Goal: Task Accomplishment & Management: Use online tool/utility

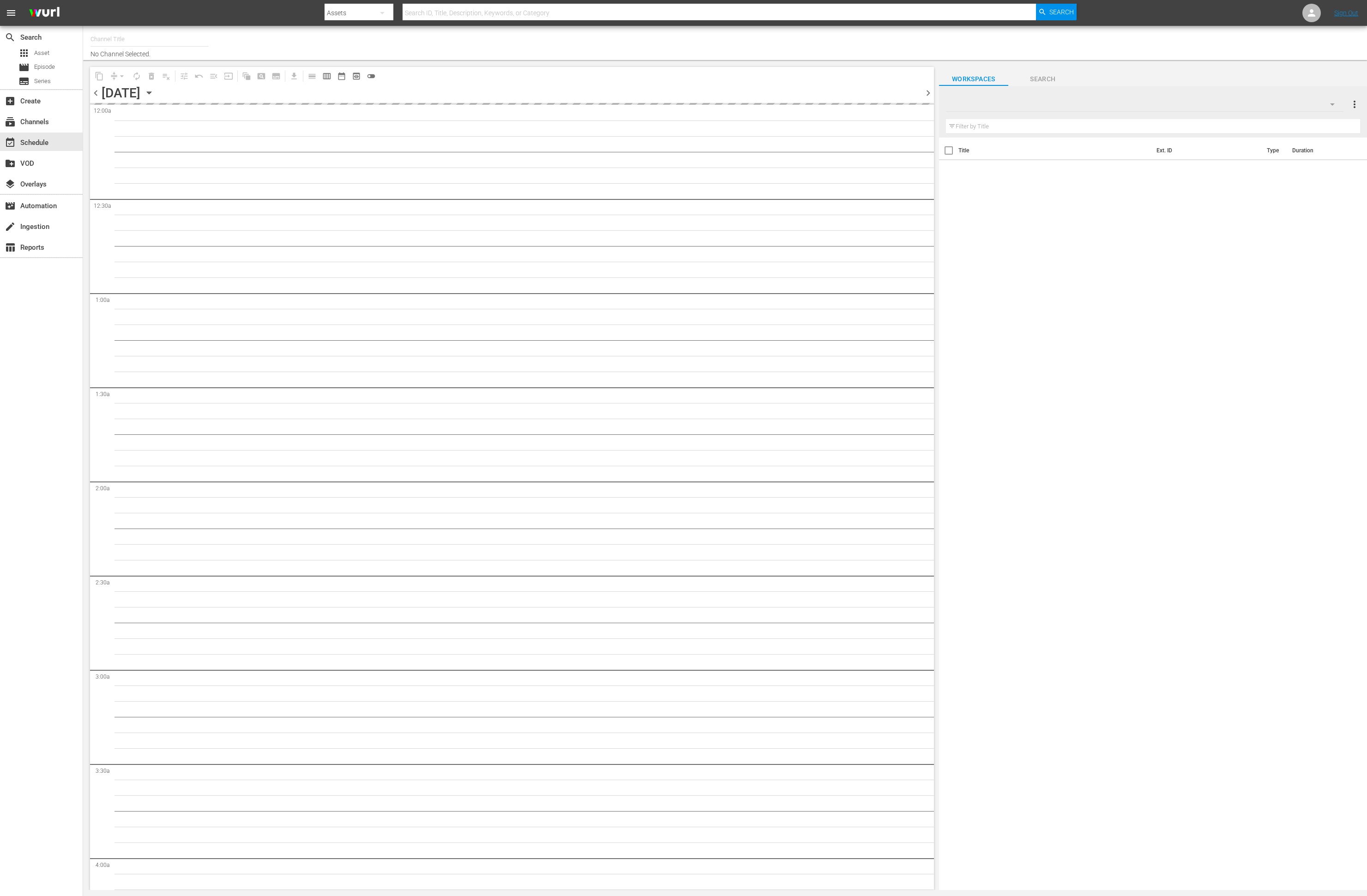
type input "This Old House (318)"
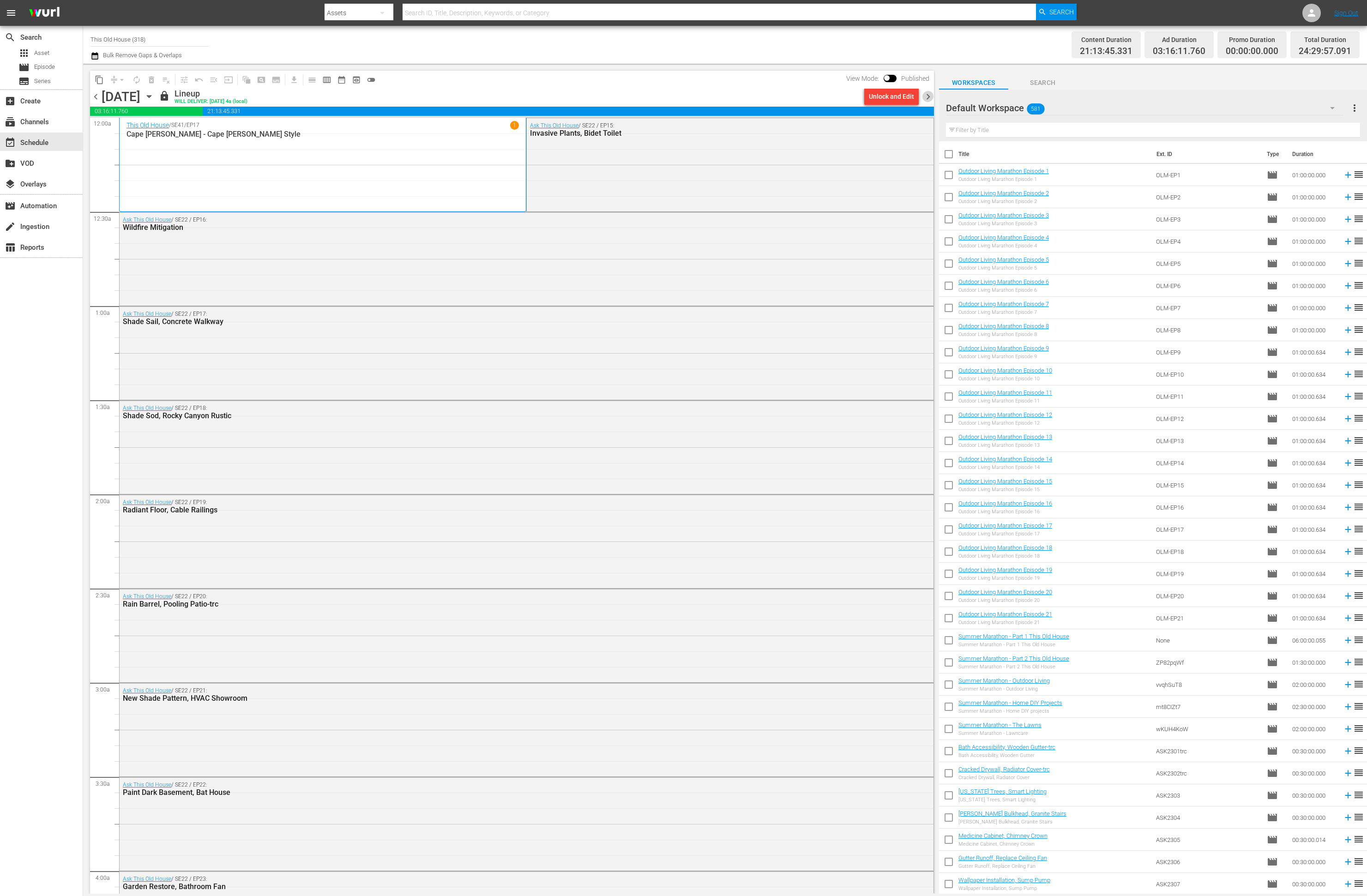
click at [928, 98] on span "chevron_right" at bounding box center [928, 97] width 11 height 11
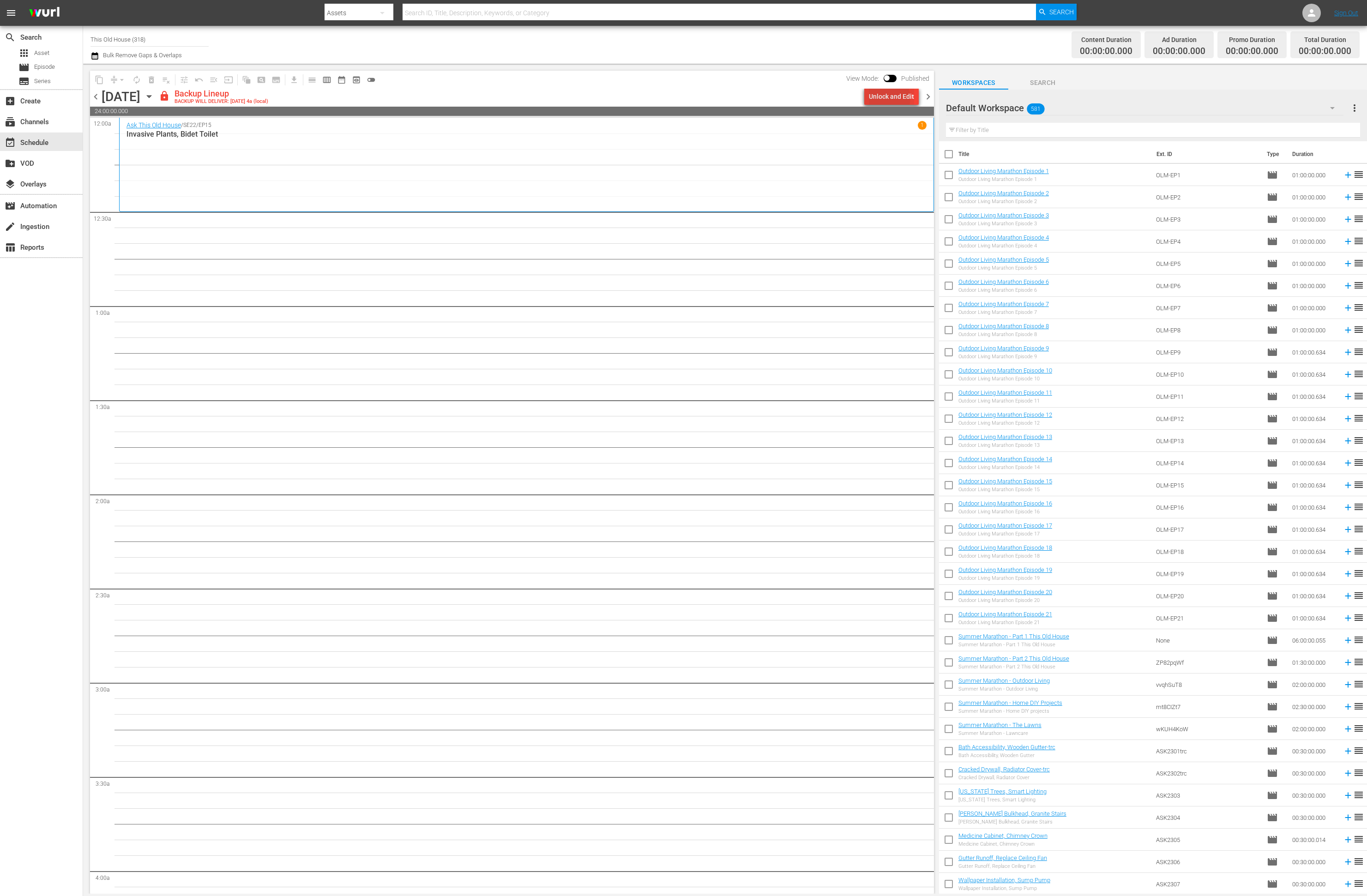
click at [887, 98] on div "Unlock and Edit" at bounding box center [891, 97] width 45 height 17
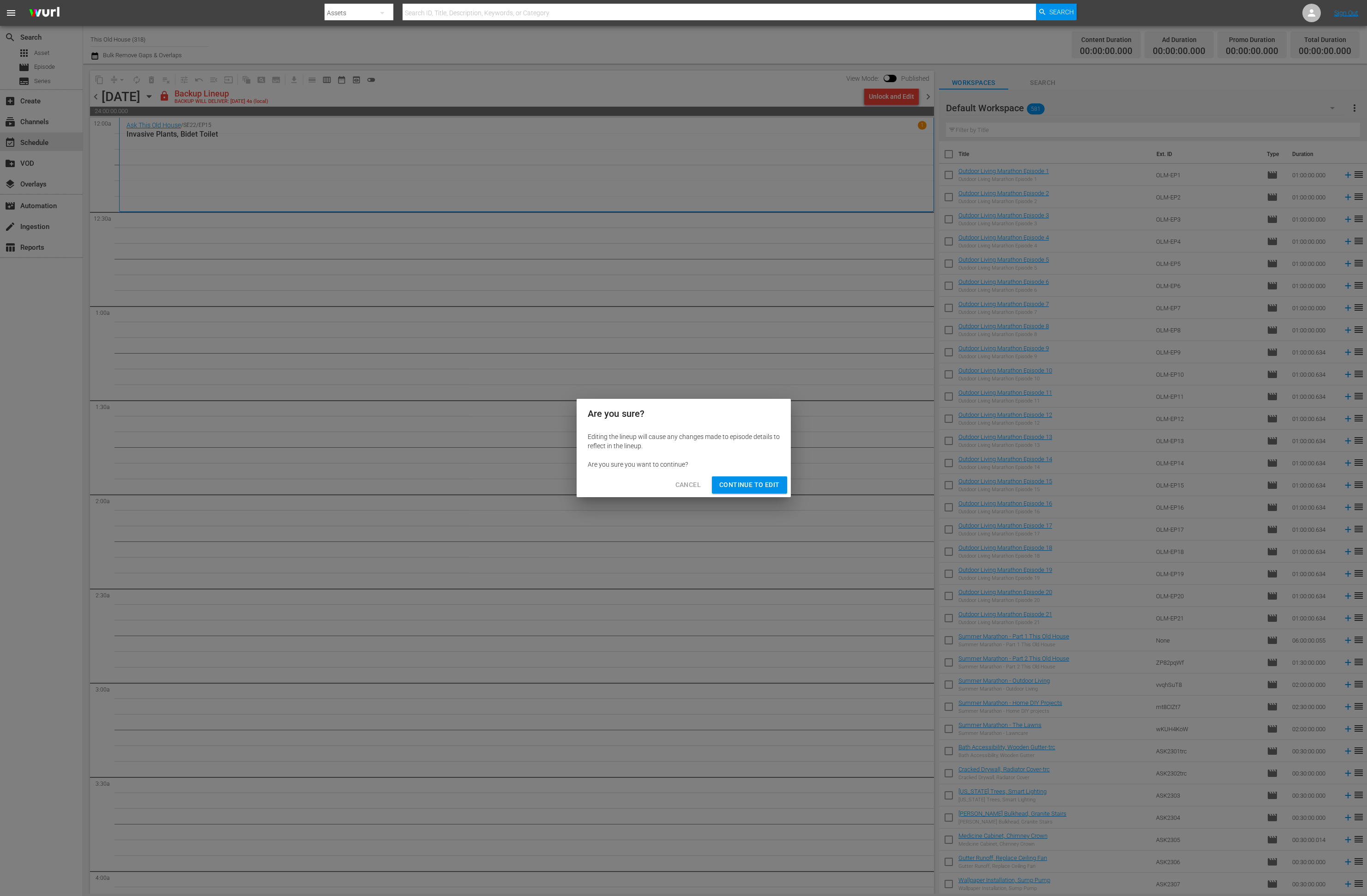
click at [768, 485] on span "Continue to Edit" at bounding box center [749, 484] width 60 height 11
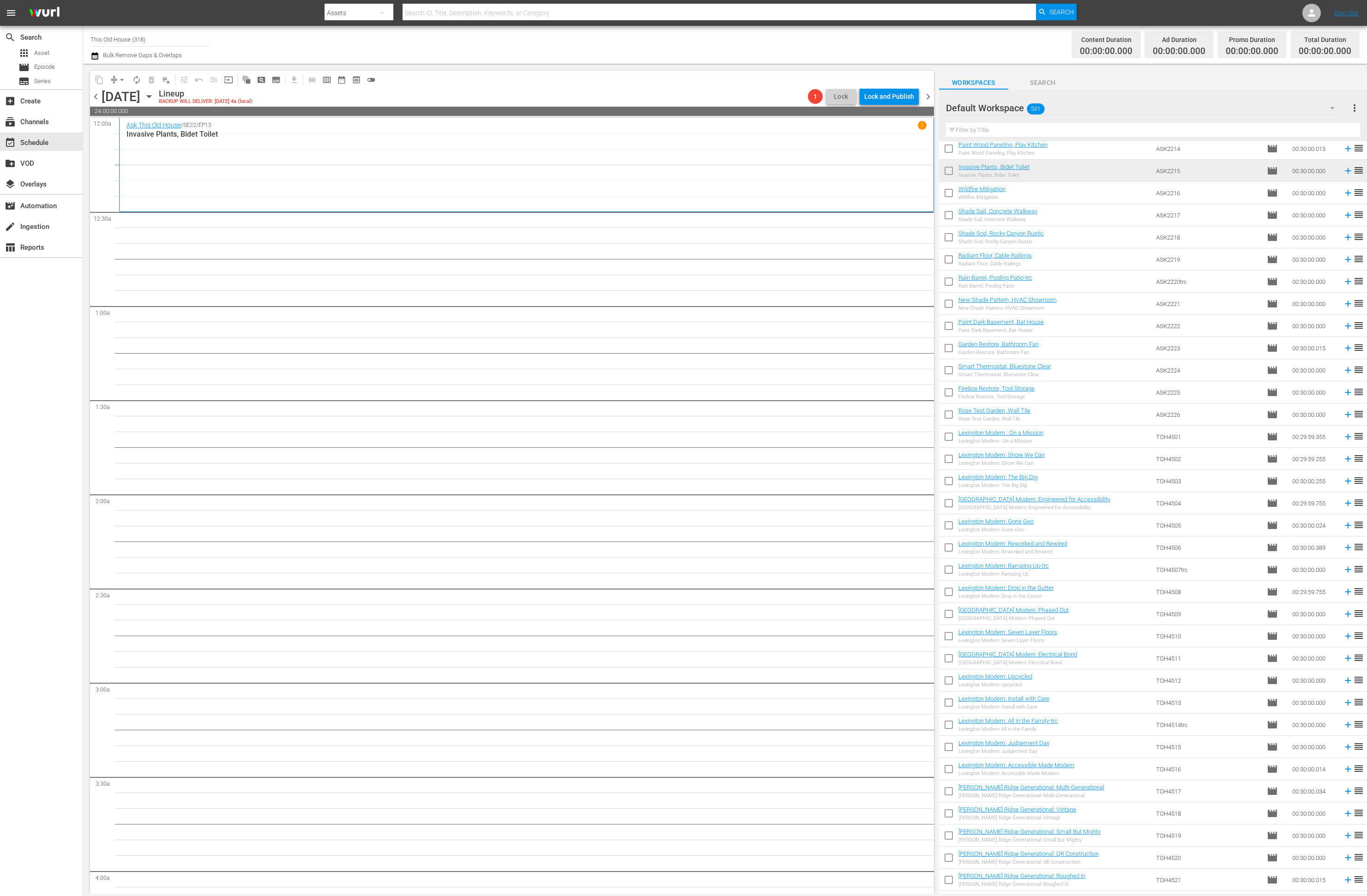
scroll to position [1404, 0]
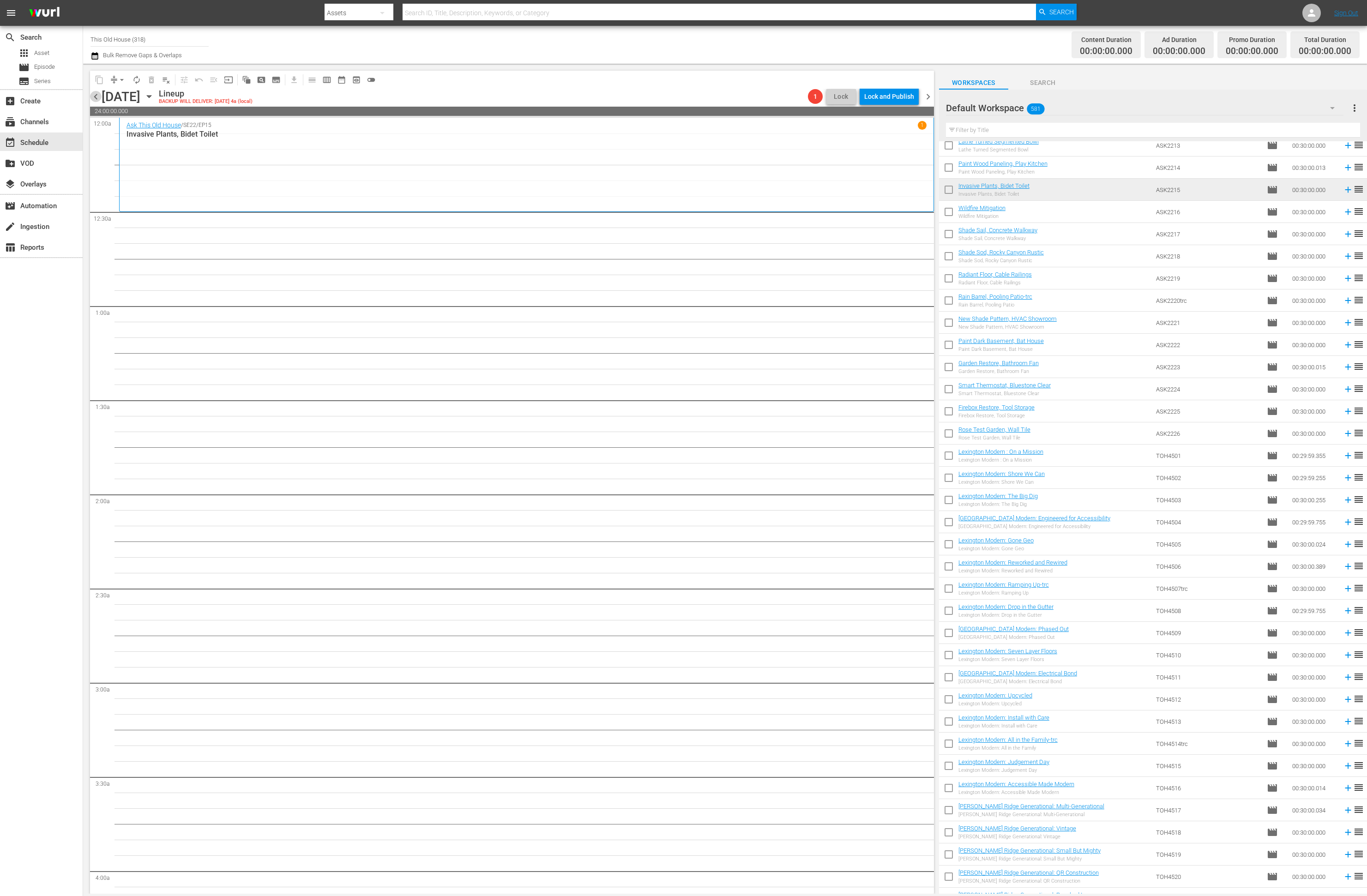
click at [95, 95] on span "chevron_left" at bounding box center [95, 97] width 11 height 11
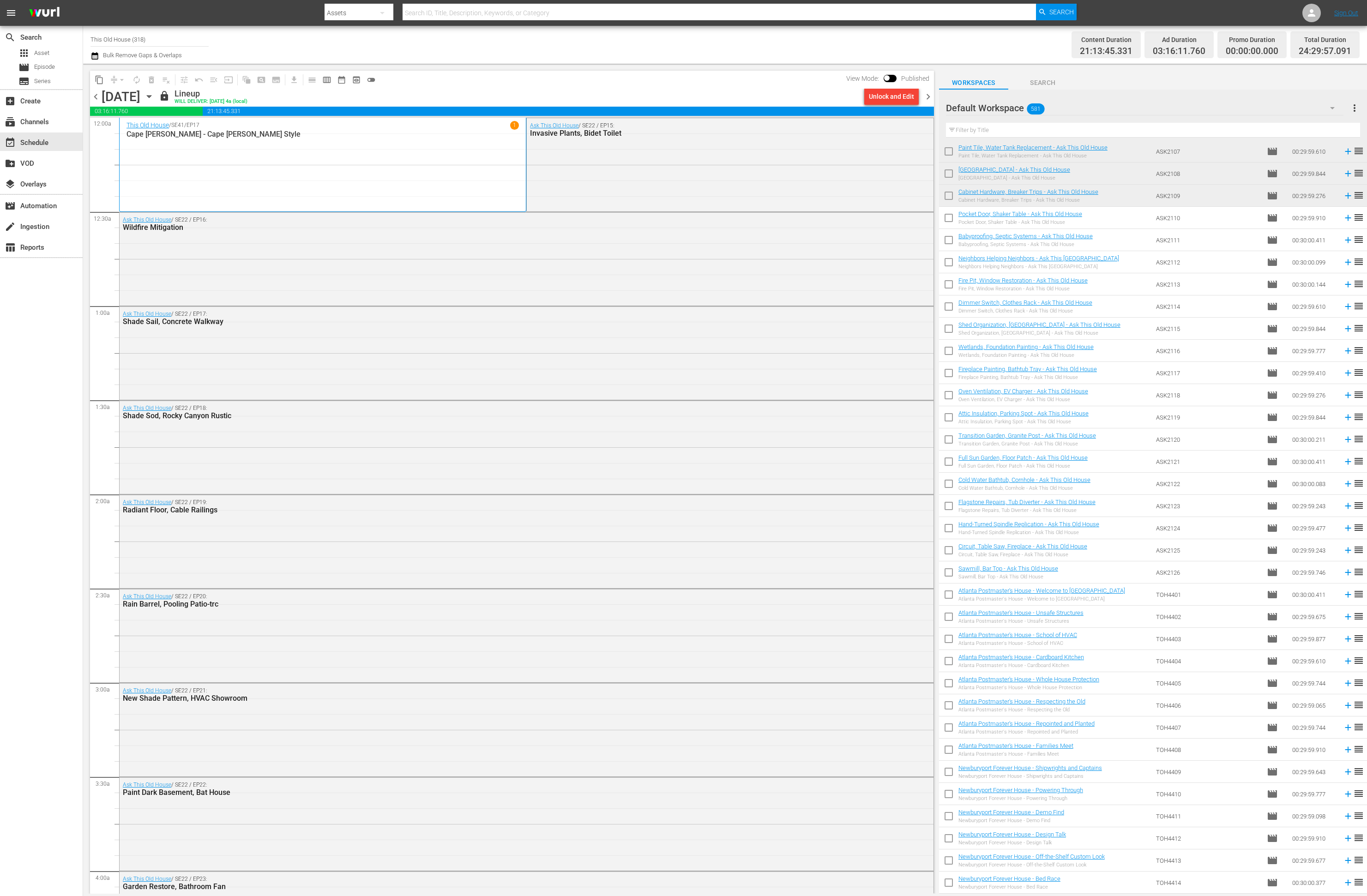
scroll to position [2440, 0]
click at [947, 217] on input "checkbox" at bounding box center [949, 218] width 20 height 20
checkbox input "true"
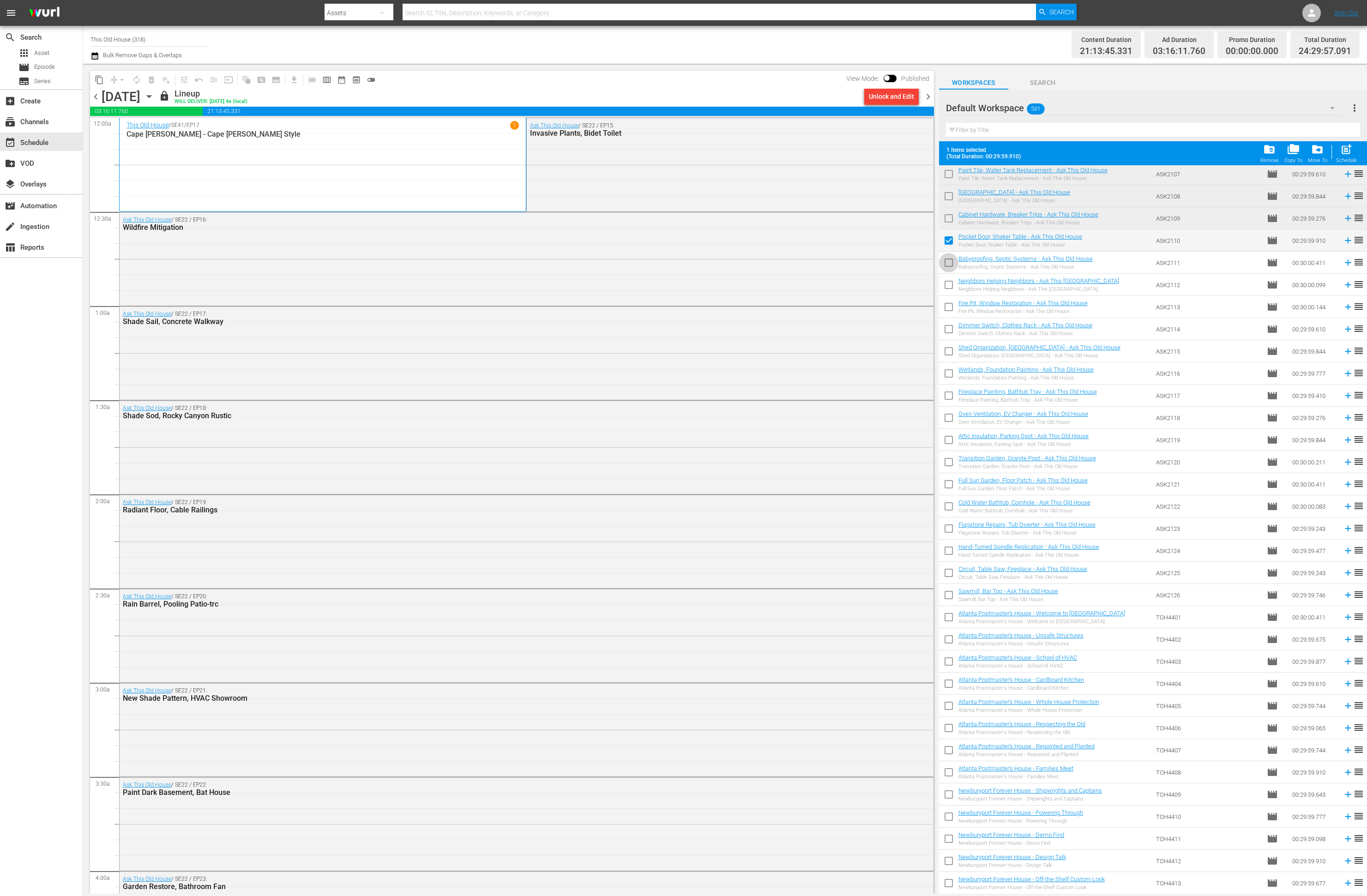
drag, startPoint x: 945, startPoint y: 262, endPoint x: 949, endPoint y: 284, distance: 22.4
click at [946, 262] on input "checkbox" at bounding box center [949, 265] width 20 height 20
checkbox input "true"
drag, startPoint x: 950, startPoint y: 286, endPoint x: 954, endPoint y: 301, distance: 15.5
click at [950, 286] on input "checkbox" at bounding box center [949, 287] width 20 height 20
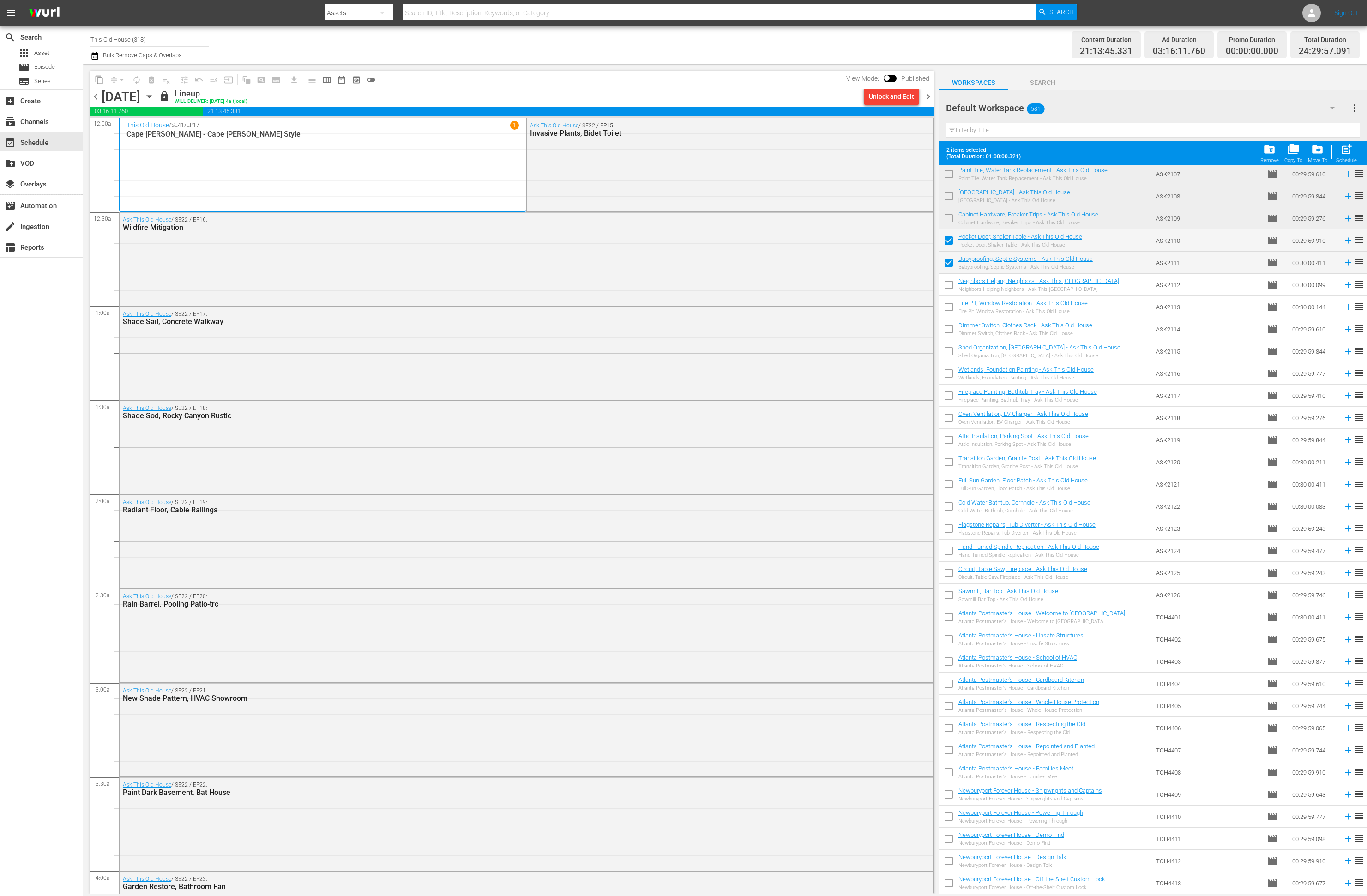
checkbox input "true"
drag, startPoint x: 953, startPoint y: 309, endPoint x: 949, endPoint y: 325, distance: 16.5
click at [953, 309] on input "checkbox" at bounding box center [949, 309] width 20 height 20
checkbox input "true"
click at [949, 333] on input "checkbox" at bounding box center [949, 331] width 20 height 20
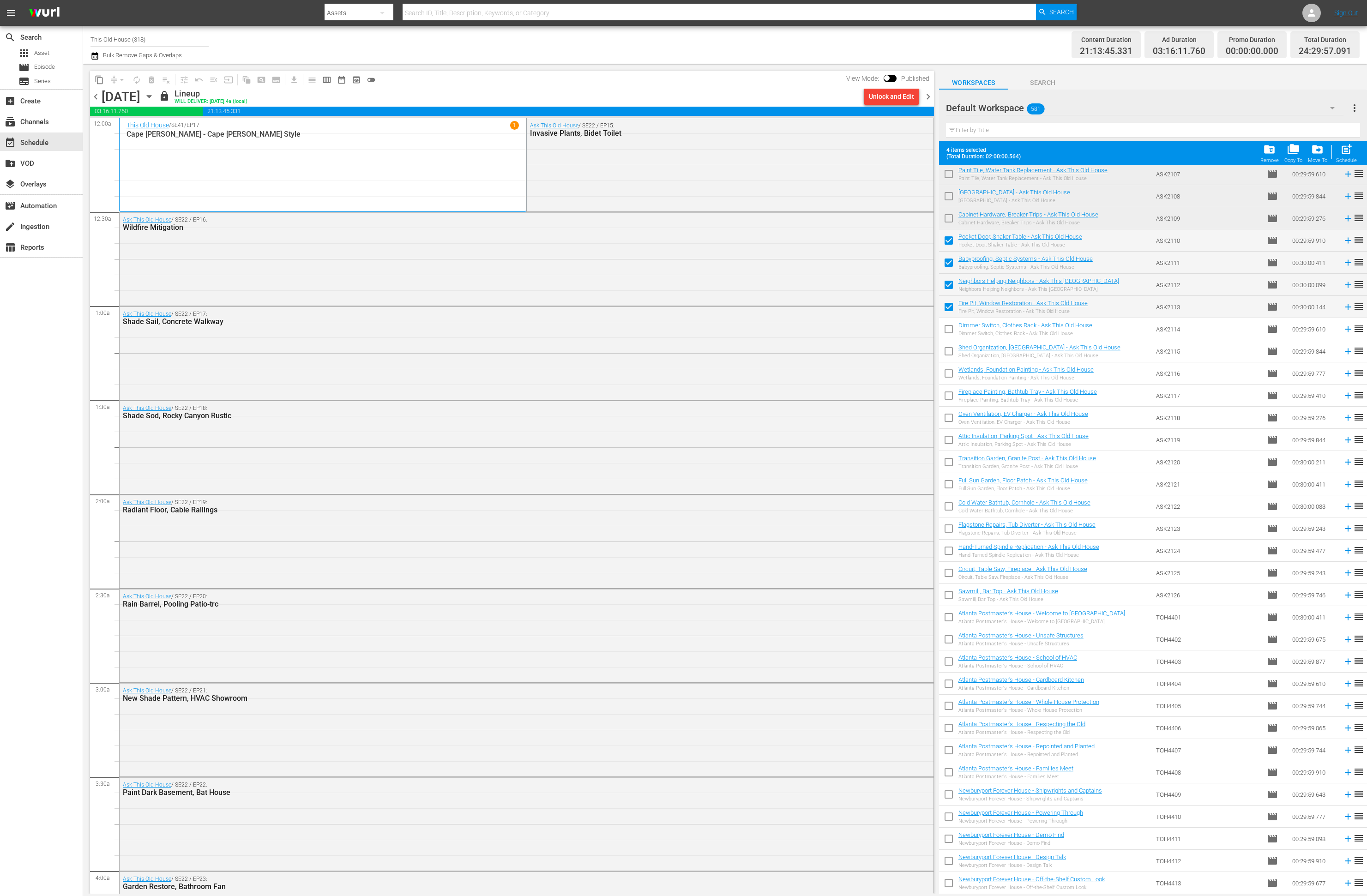
checkbox input "true"
click at [945, 353] on input "checkbox" at bounding box center [949, 353] width 20 height 20
checkbox input "true"
click at [947, 376] on input "checkbox" at bounding box center [949, 375] width 20 height 20
checkbox input "true"
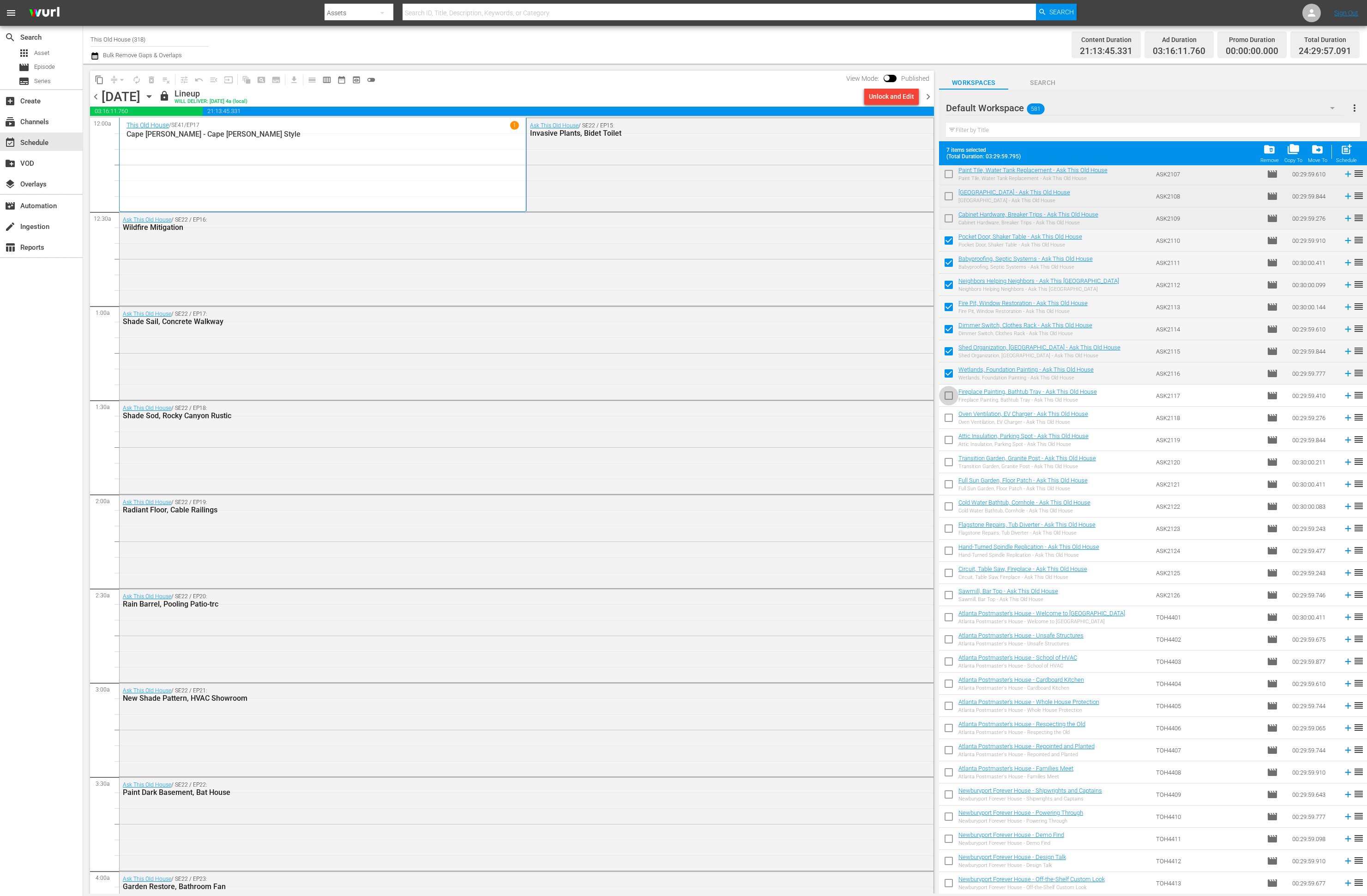
click at [949, 397] on input "checkbox" at bounding box center [949, 397] width 20 height 20
checkbox input "true"
drag, startPoint x: 949, startPoint y: 416, endPoint x: 944, endPoint y: 424, distance: 9.4
click at [949, 416] on input "checkbox" at bounding box center [949, 419] width 20 height 20
checkbox input "true"
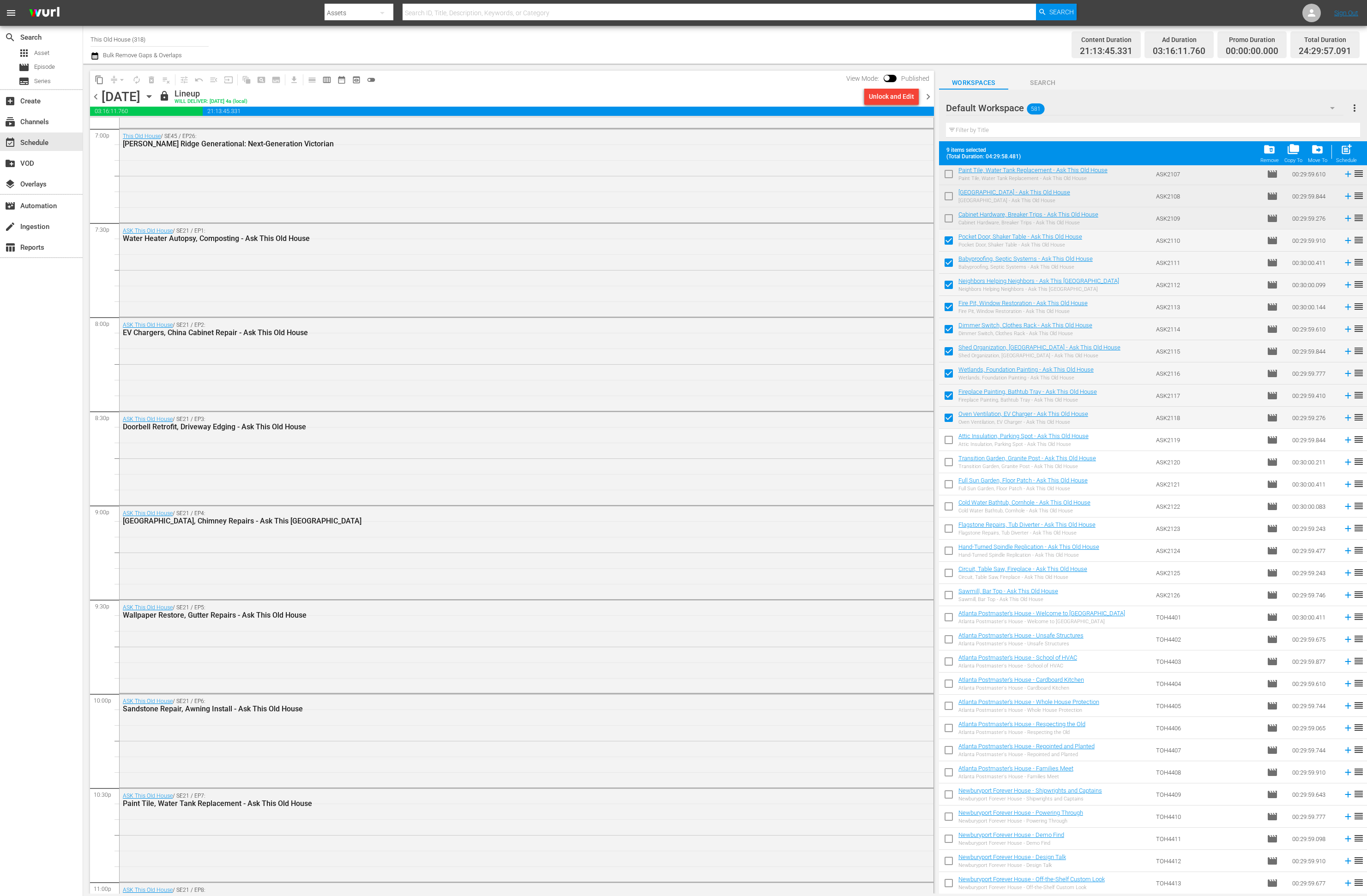
scroll to position [3838, 0]
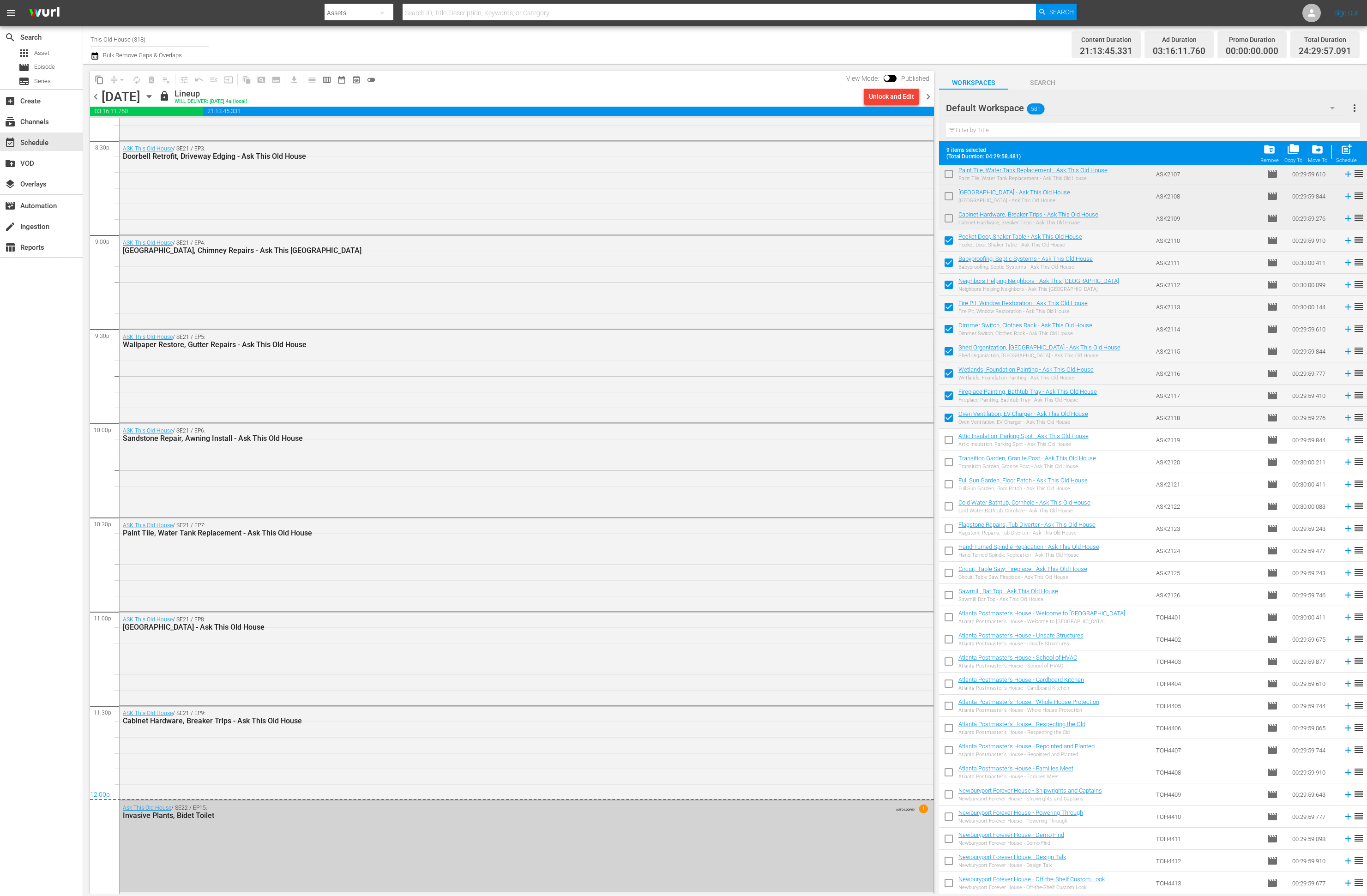
click at [661, 821] on div "Ask This Old House / SE22 / EP15: Invasive Plants, Bidet Toilet AUTO-LOOPED 1" at bounding box center [527, 812] width 814 height 23
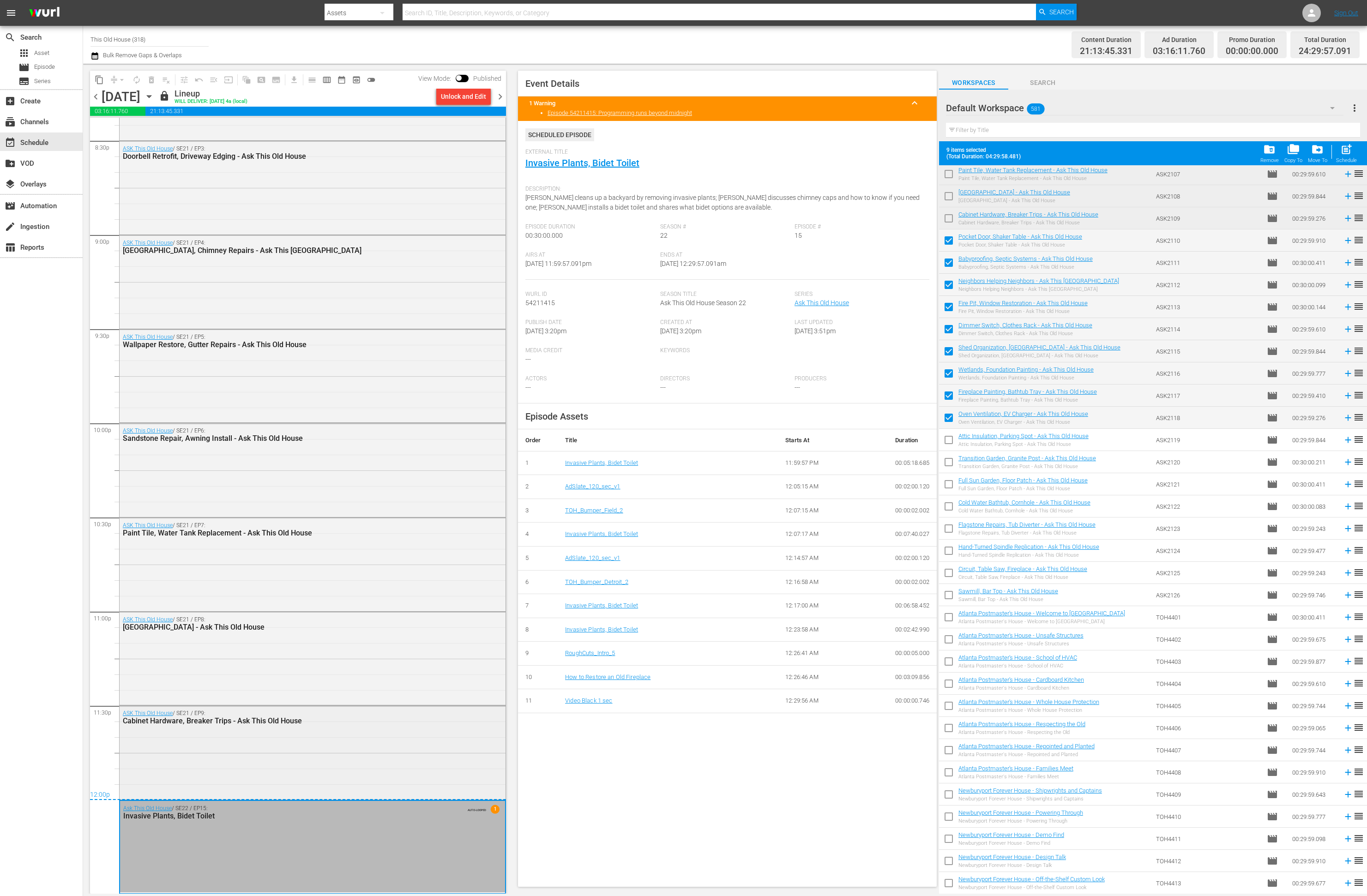
click at [436, 760] on div "ASK This Old House / SE21 / EP9: Cabinet Hardware, Breaker Trips - Ask This Old…" at bounding box center [313, 751] width 386 height 91
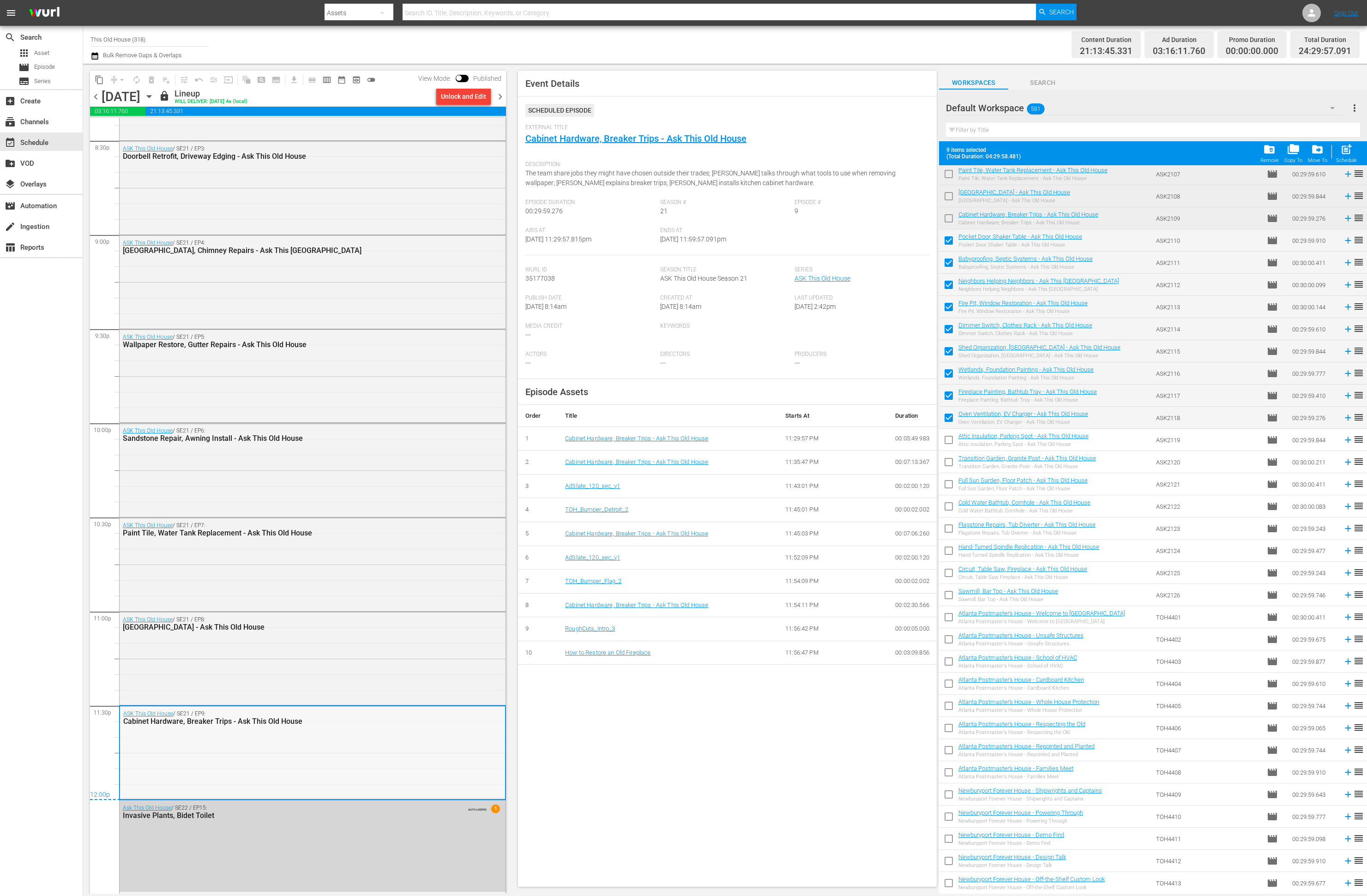
click at [431, 752] on div "ASK This Old House / SE21 / EP9: Cabinet Hardware, Breaker Trips - Ask This Old…" at bounding box center [312, 752] width 385 height 91
click at [43, 207] on div "movie_filter Automation" at bounding box center [26, 204] width 52 height 8
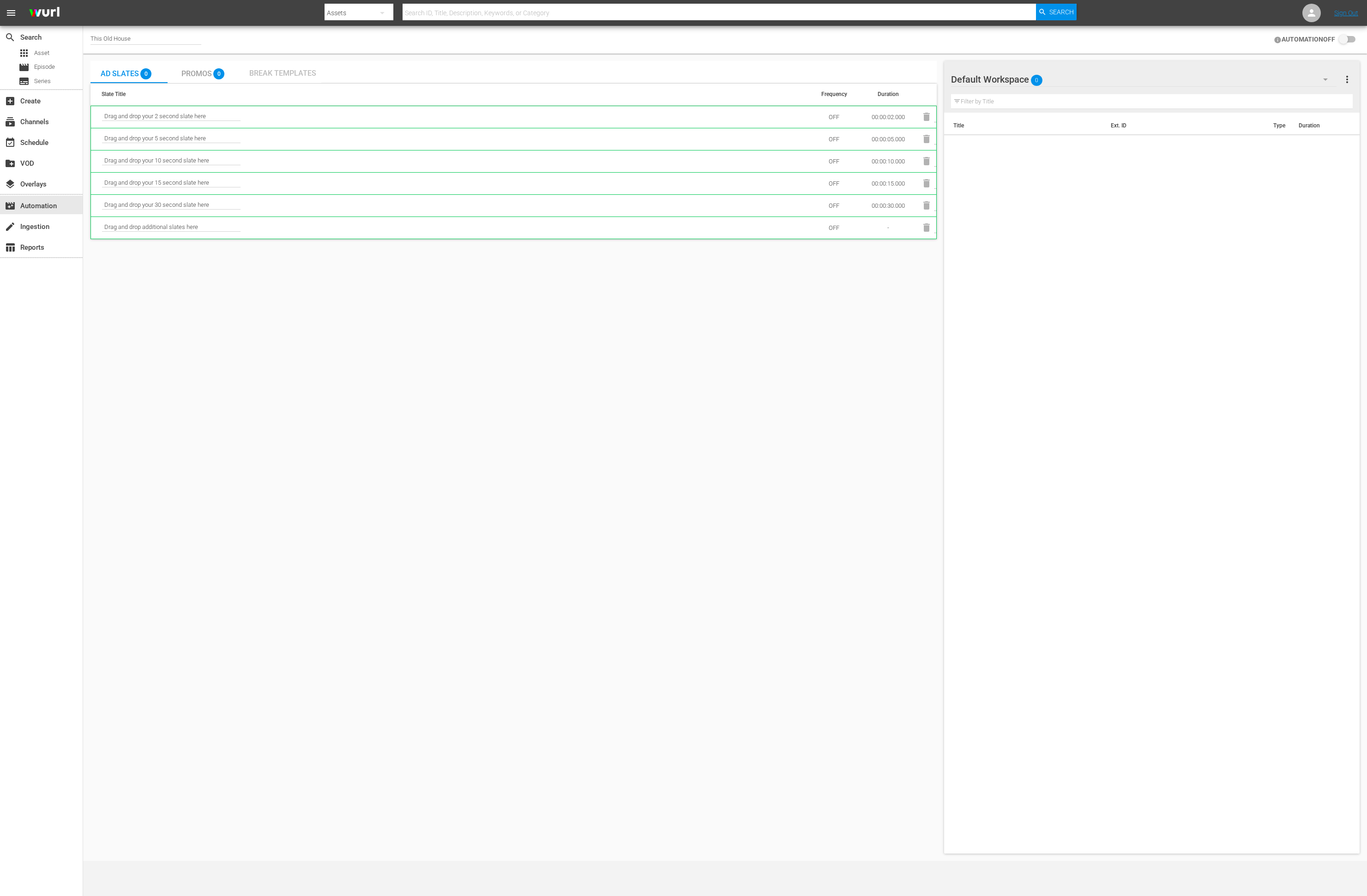
click at [282, 73] on span "Break Templates" at bounding box center [282, 73] width 67 height 9
click at [188, 69] on span "Promos" at bounding box center [197, 73] width 30 height 9
click at [116, 69] on span "Ad Slates" at bounding box center [120, 73] width 38 height 9
click at [34, 206] on div "movie_filter Automation" at bounding box center [26, 204] width 52 height 8
click at [24, 144] on div "event_available Schedule" at bounding box center [26, 141] width 52 height 8
